Goal: Task Accomplishment & Management: Use online tool/utility

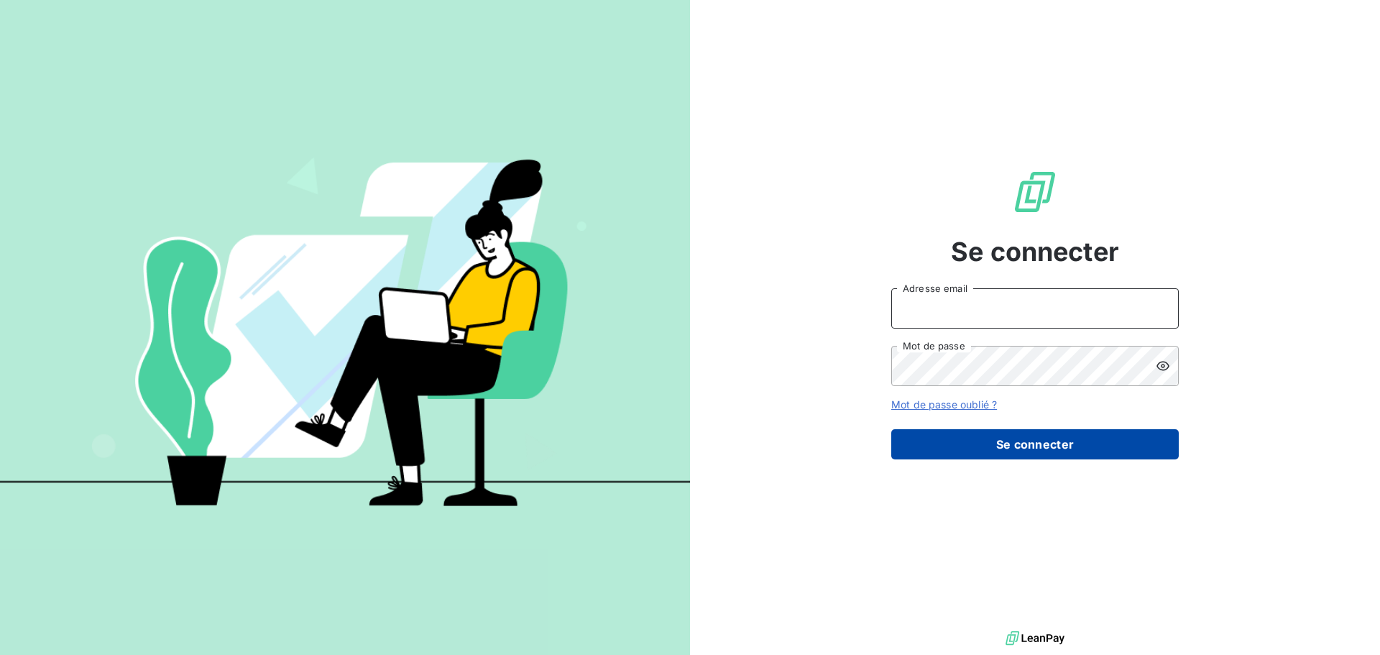
type input "[PERSON_NAME][EMAIL_ADDRESS][DOMAIN_NAME]"
click at [1002, 449] on button "Se connecter" at bounding box center [1034, 444] width 287 height 30
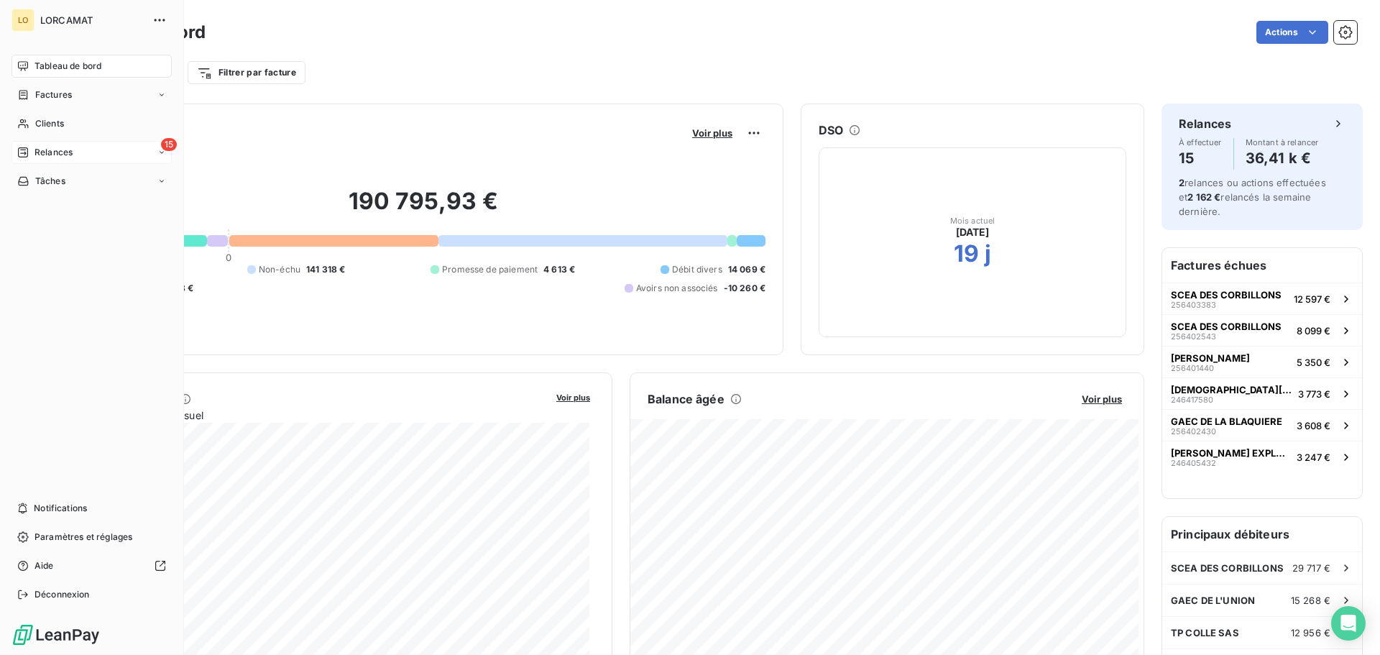
click at [52, 159] on div "15 Relances" at bounding box center [91, 152] width 160 height 23
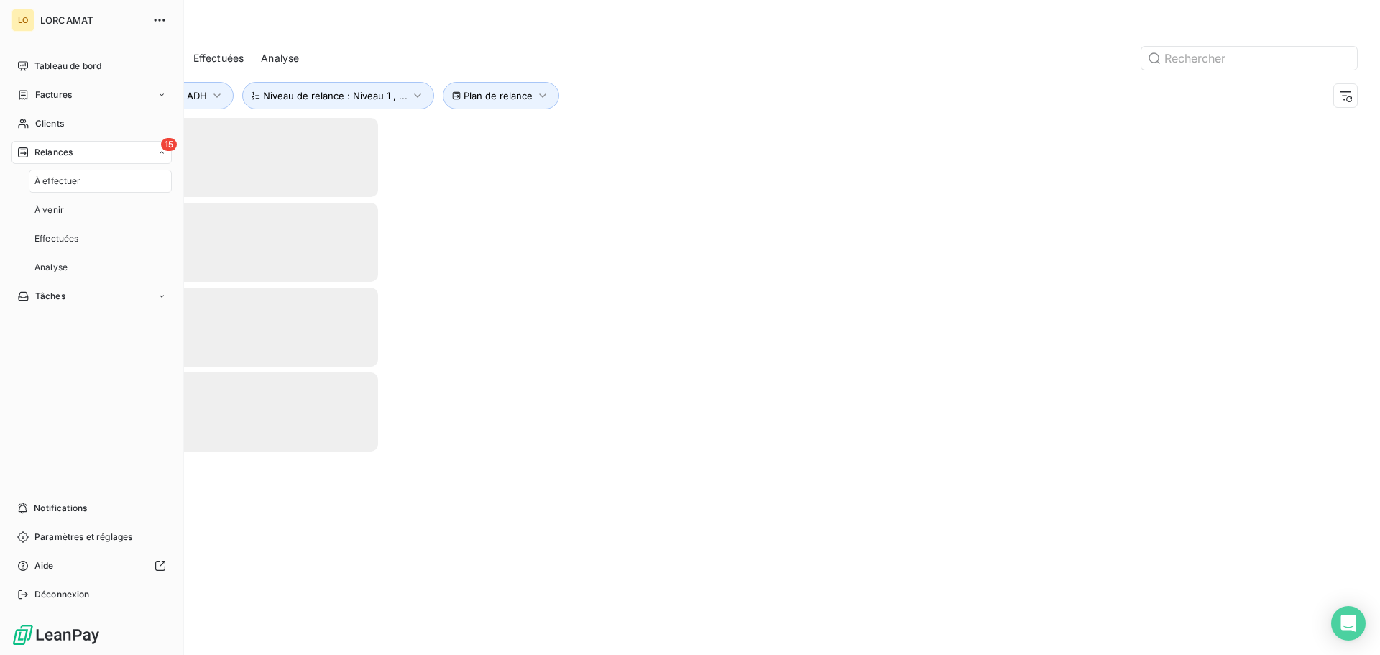
click at [70, 183] on span "À effectuer" at bounding box center [57, 181] width 47 height 13
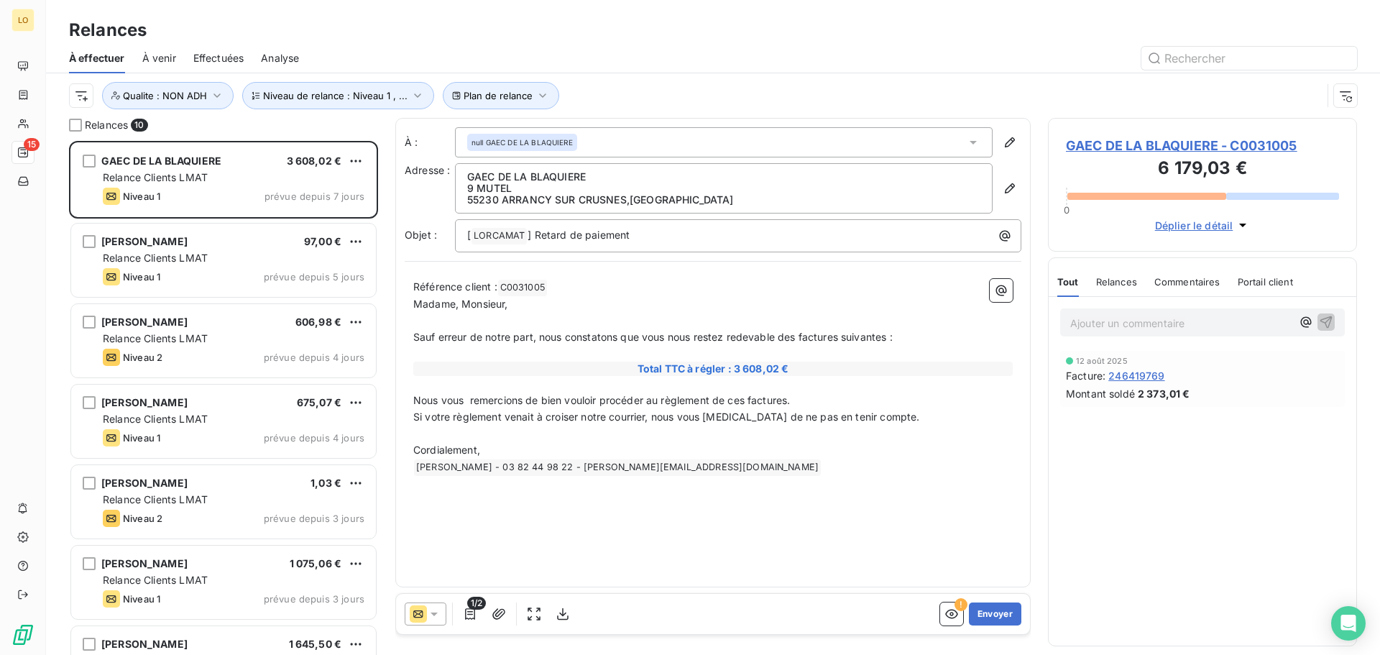
click at [211, 61] on span "Effectuées" at bounding box center [218, 58] width 51 height 14
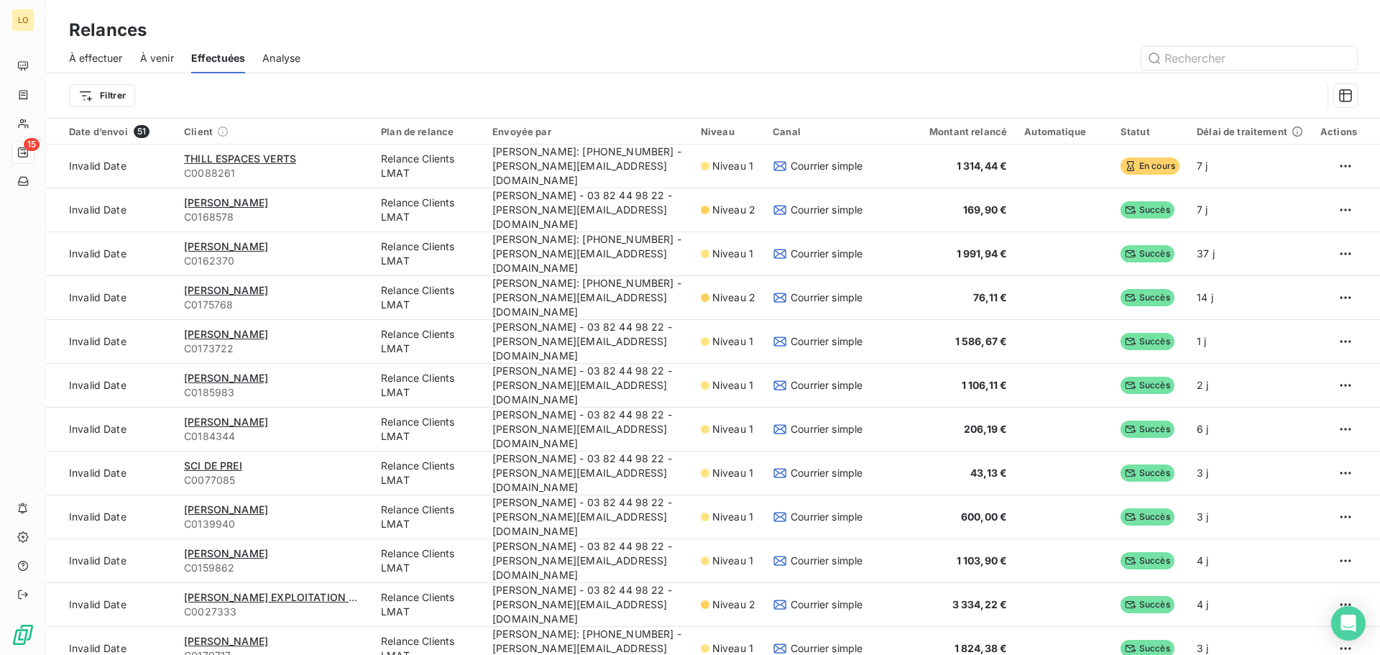
click at [285, 57] on span "Analyse" at bounding box center [281, 58] width 38 height 14
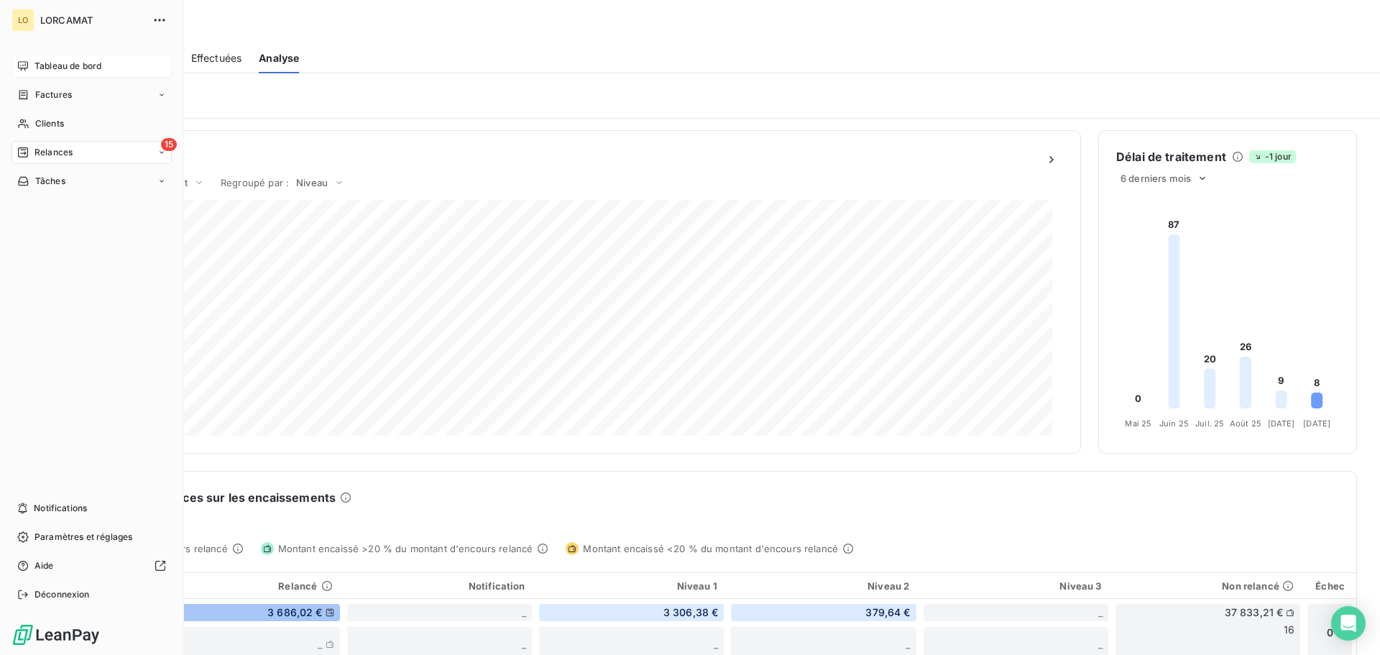
click at [45, 67] on span "Tableau de bord" at bounding box center [67, 66] width 67 height 13
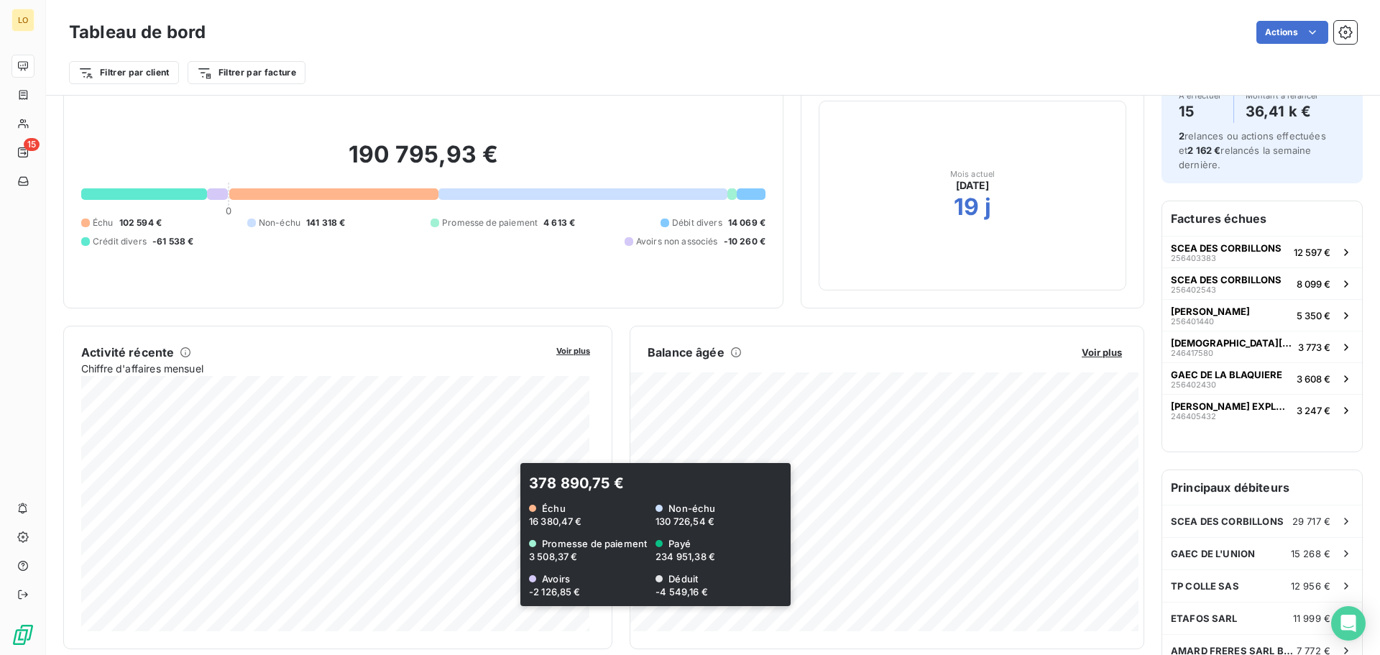
scroll to position [73, 0]
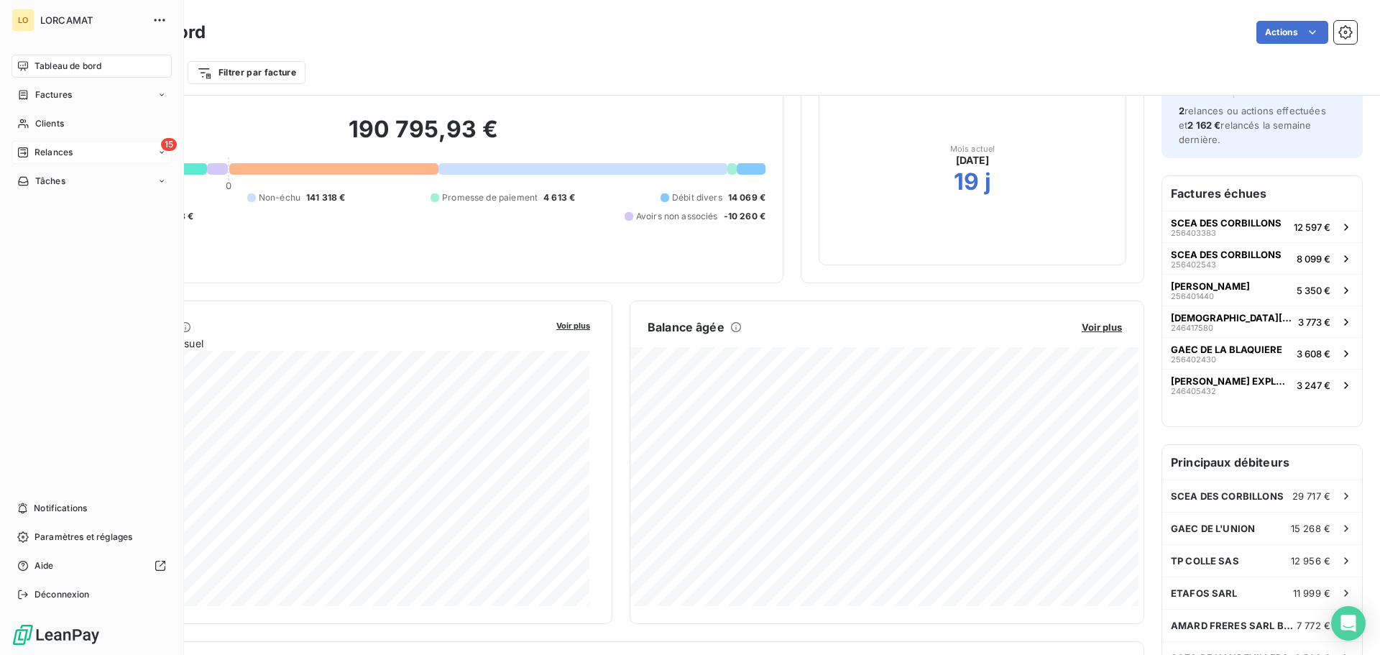
click at [55, 151] on span "Relances" at bounding box center [53, 152] width 38 height 13
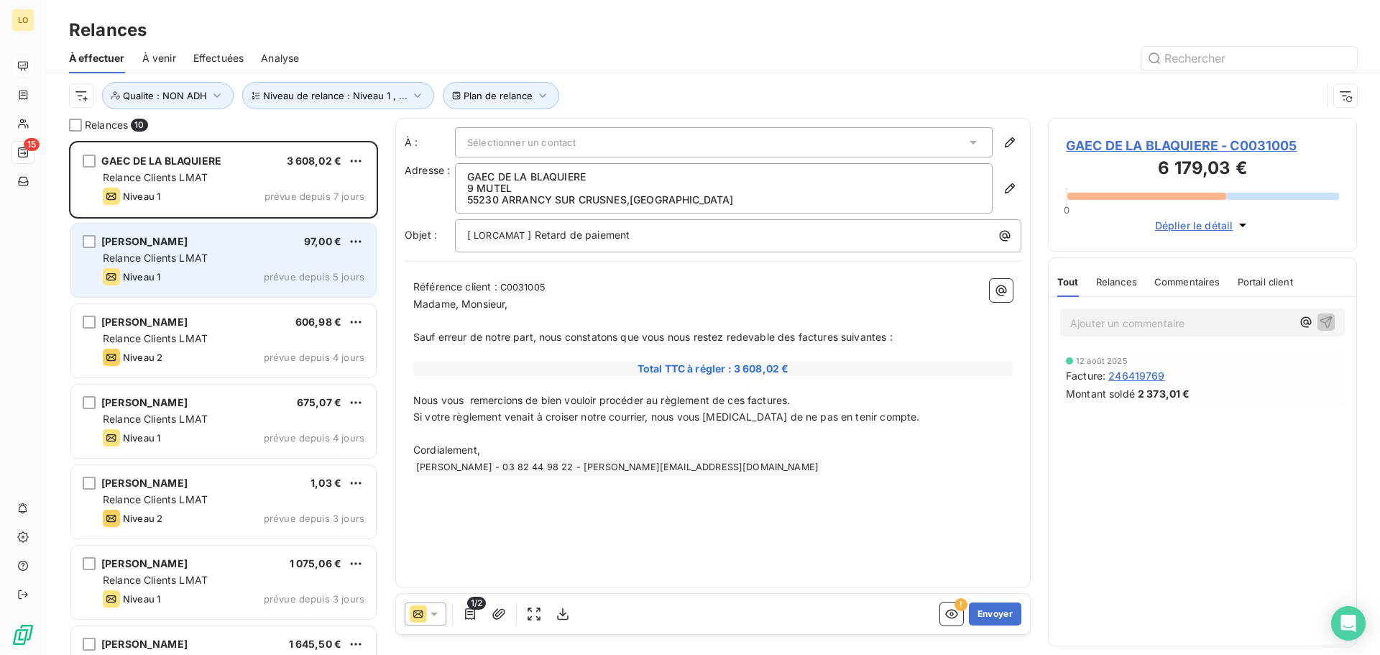
click at [180, 270] on div "Niveau 1 prévue depuis 5 jours" at bounding box center [234, 276] width 262 height 17
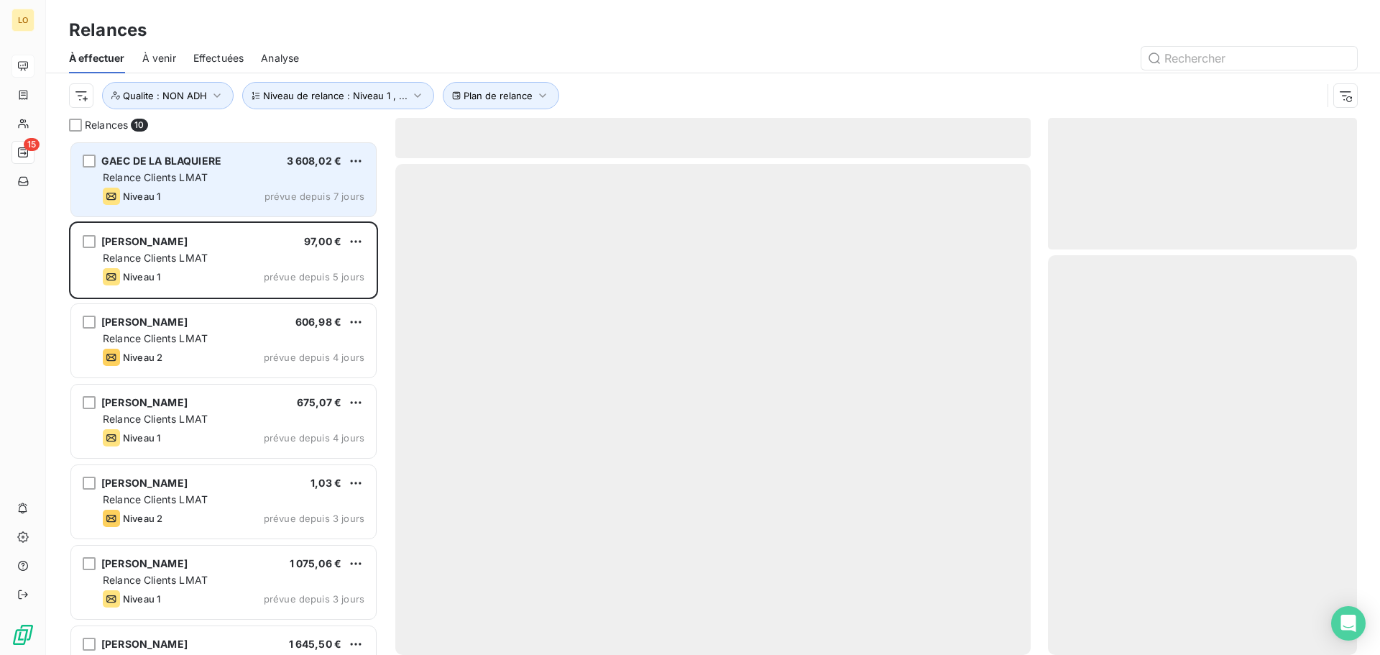
click at [220, 198] on div "Niveau 1 prévue depuis 7 jours" at bounding box center [234, 196] width 262 height 17
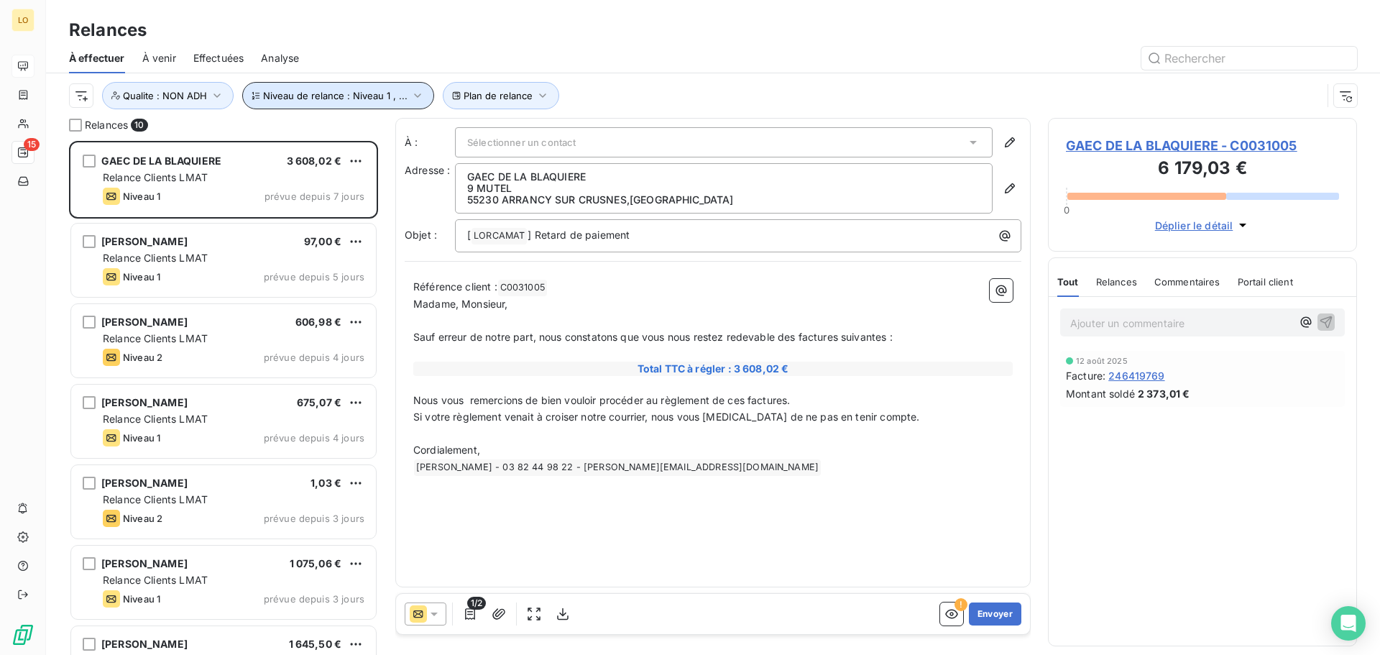
click at [410, 99] on icon "button" at bounding box center [417, 95] width 14 height 14
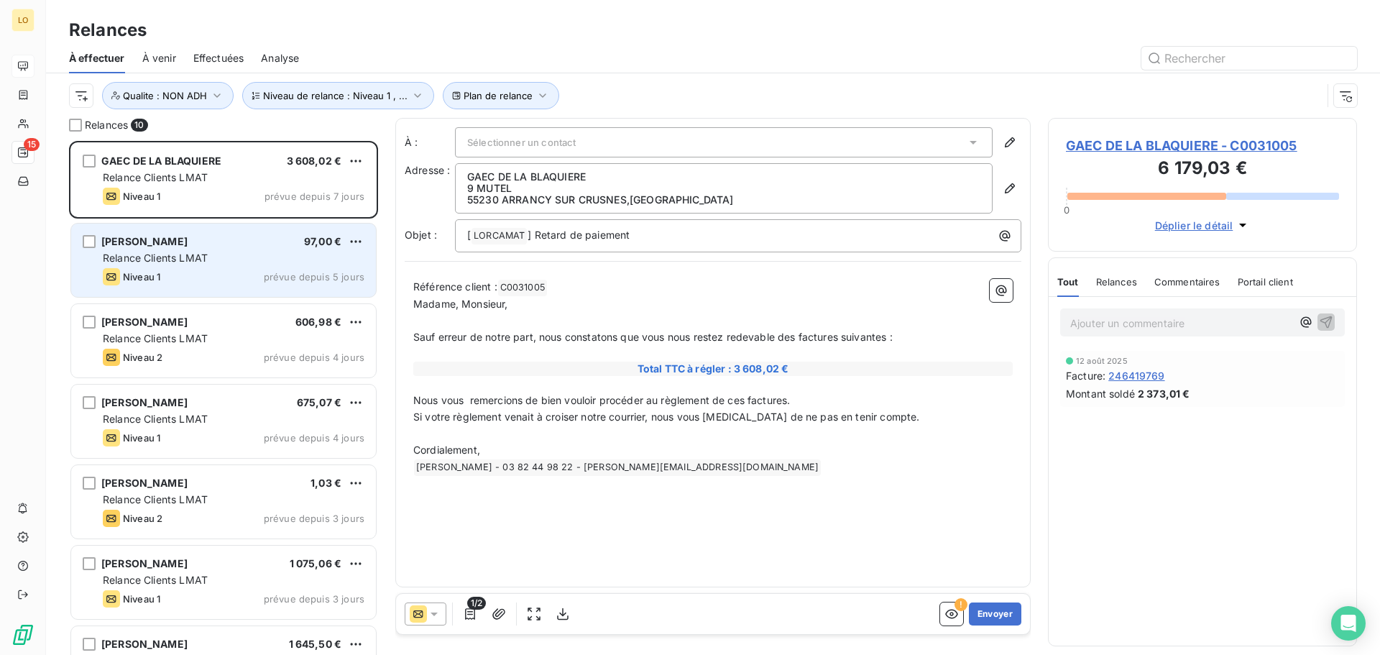
click at [163, 244] on span "[PERSON_NAME]" at bounding box center [144, 241] width 86 height 12
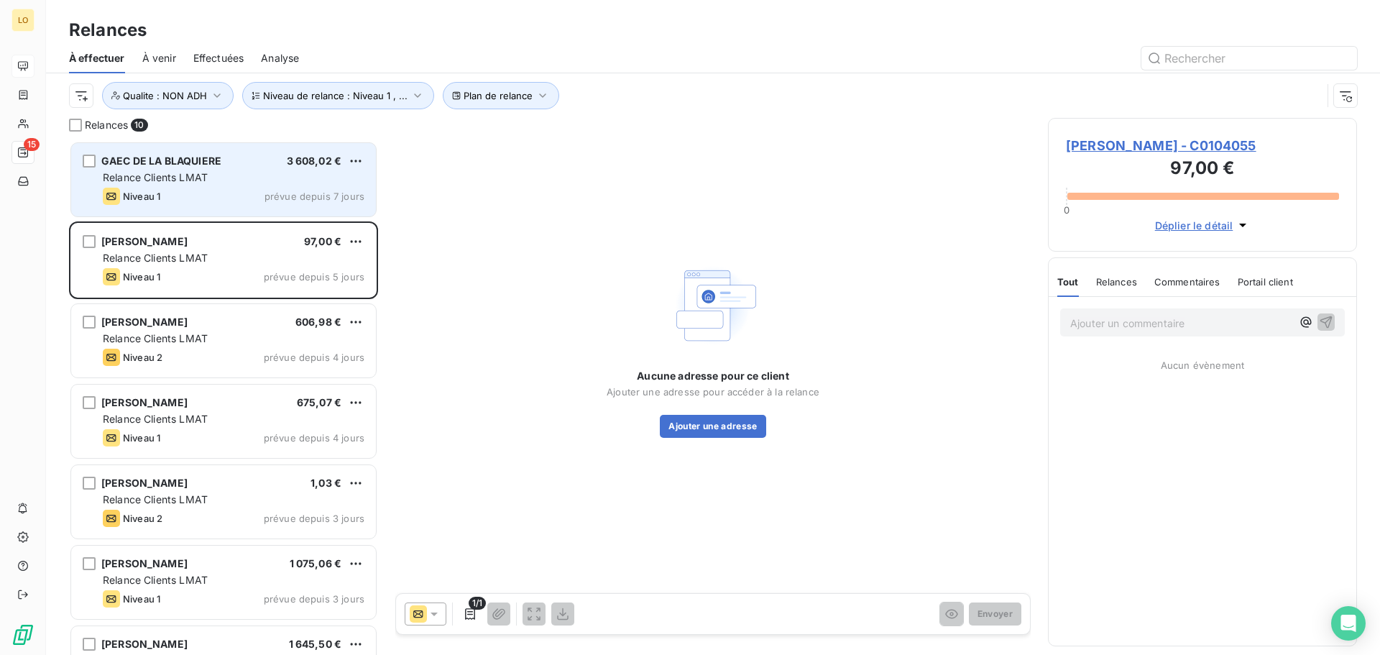
click at [188, 185] on div "GAEC DE LA BLAQUIERE 3 608,02 € Relance Clients LMAT Niveau 1 prévue depuis 7 j…" at bounding box center [223, 179] width 305 height 73
